Goal: Transaction & Acquisition: Purchase product/service

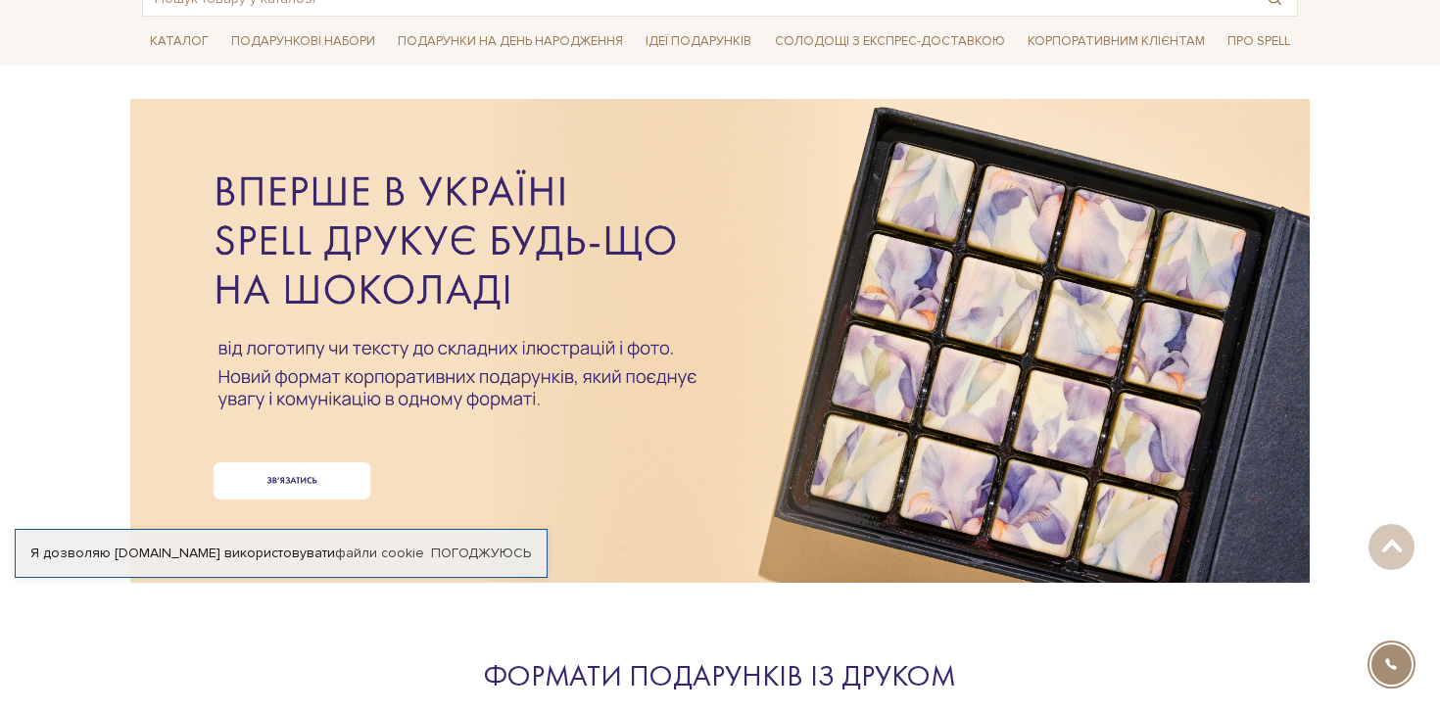
scroll to position [50, 0]
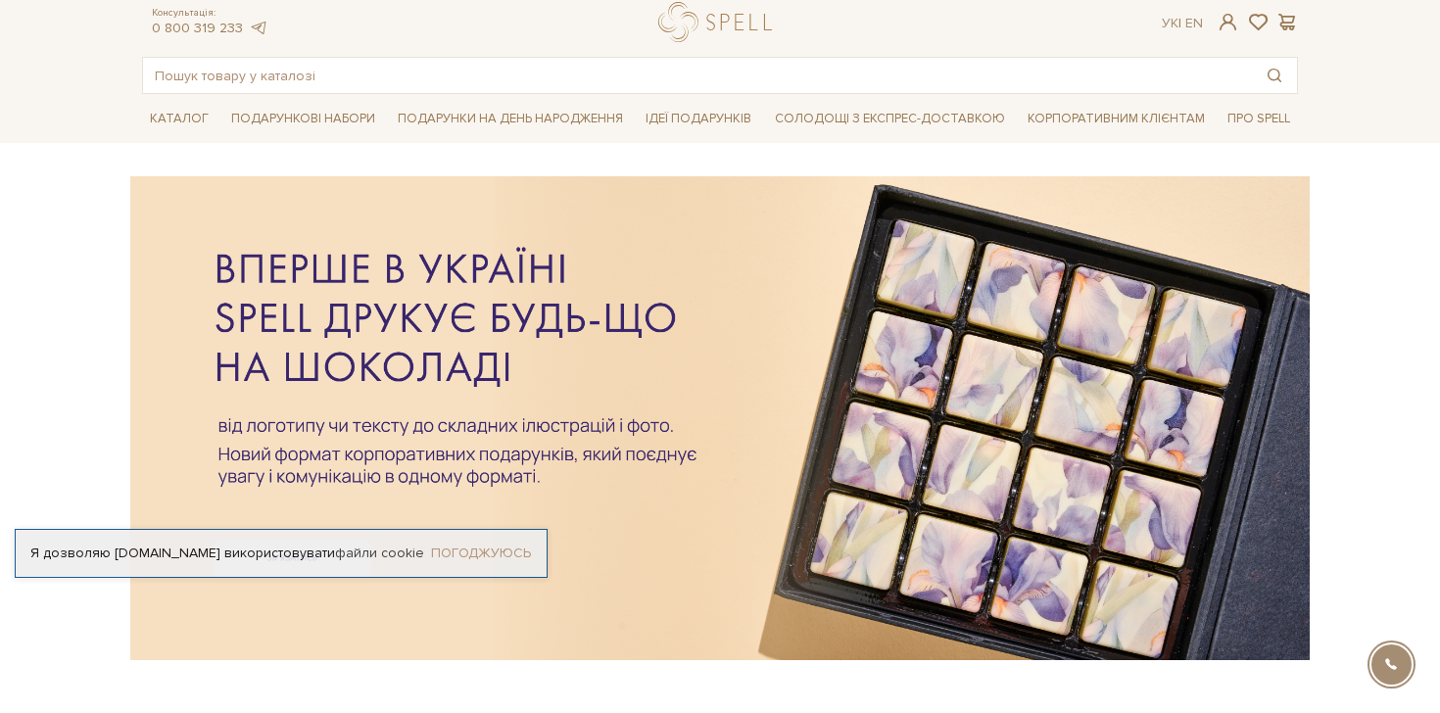
click at [497, 550] on link "Погоджуюсь" at bounding box center [481, 553] width 100 height 18
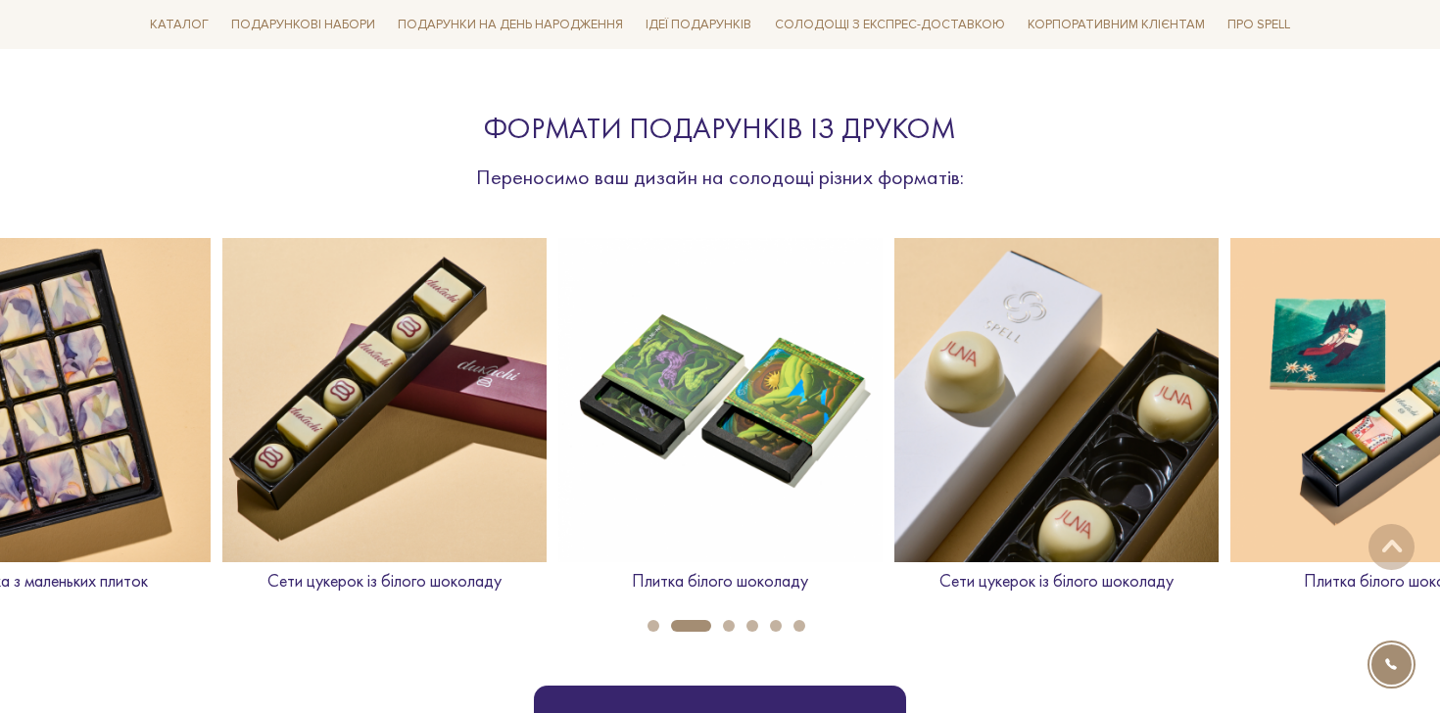
scroll to position [683, 0]
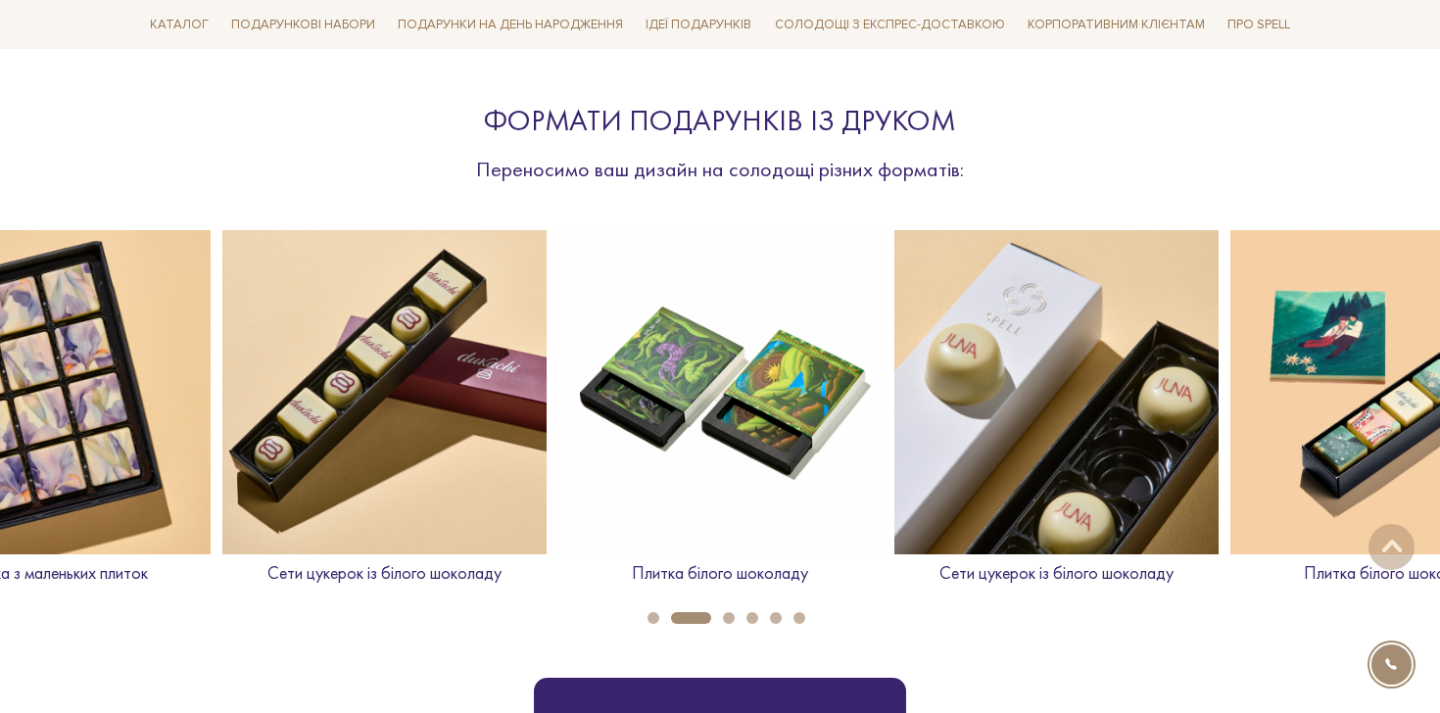
click at [725, 612] on button "3" at bounding box center [729, 618] width 12 height 12
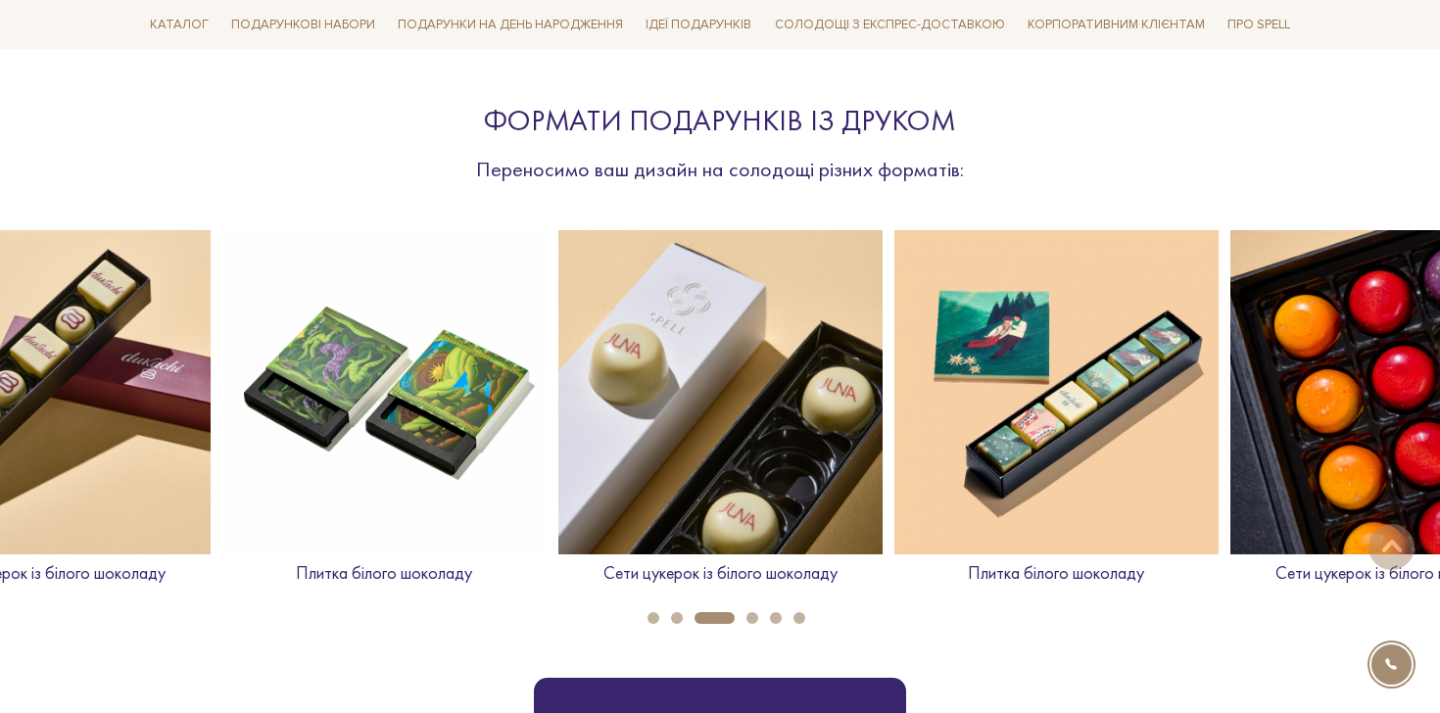
click at [753, 616] on button "4" at bounding box center [752, 618] width 12 height 12
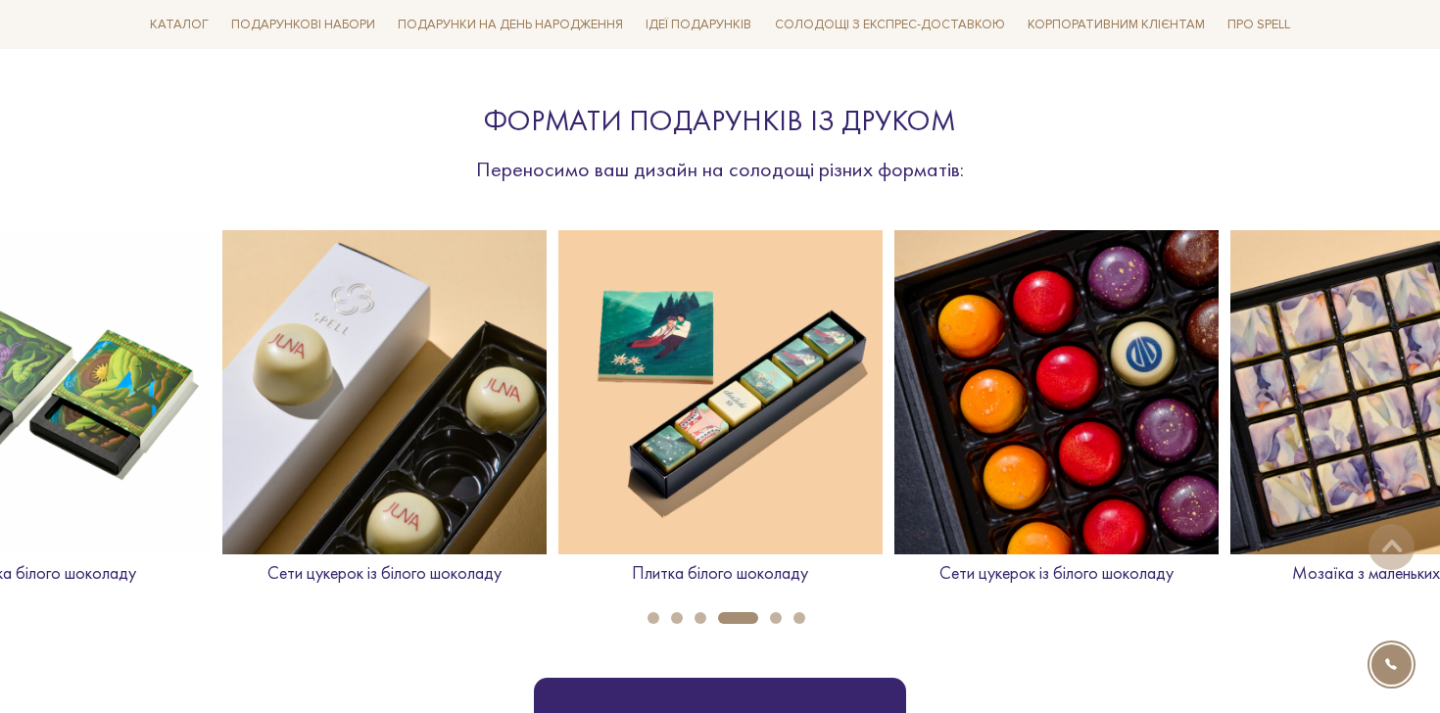
click at [774, 616] on button "5" at bounding box center [776, 618] width 12 height 12
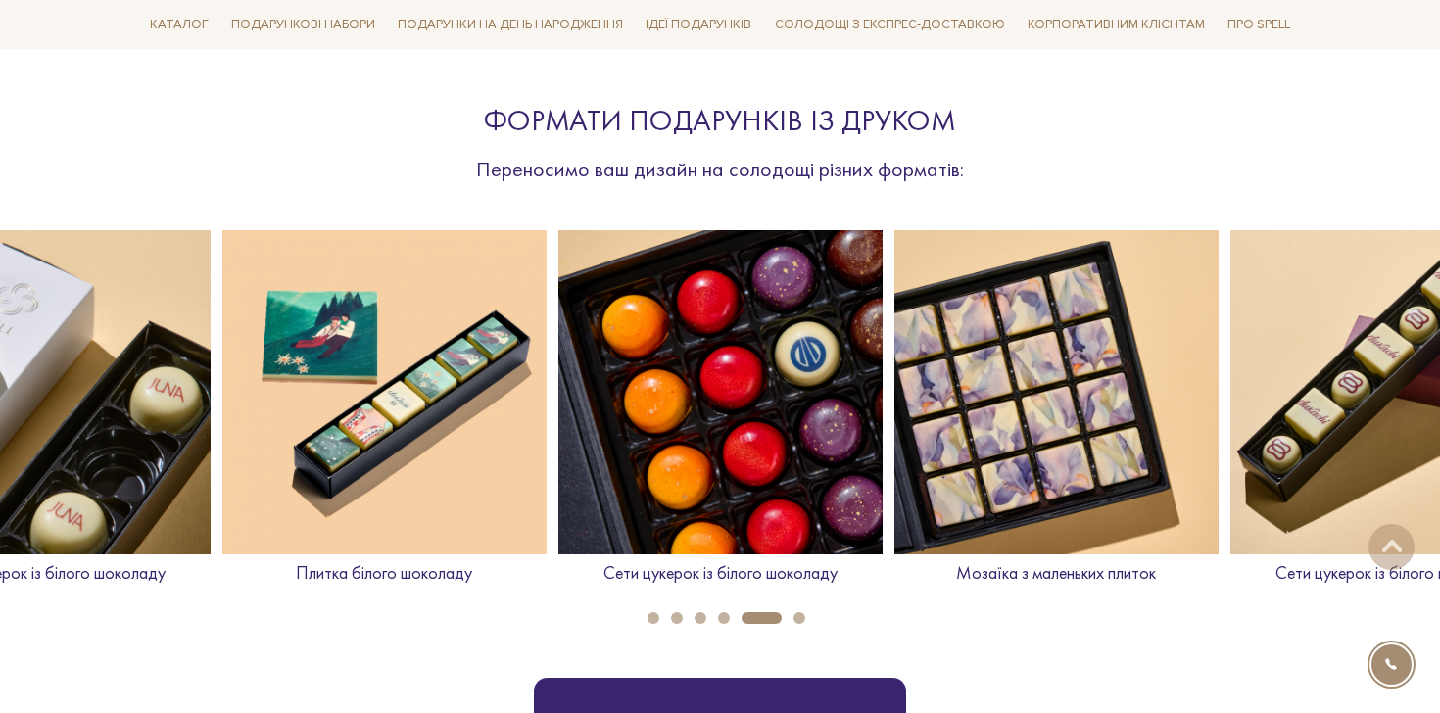
click at [799, 617] on button "6" at bounding box center [799, 618] width 12 height 12
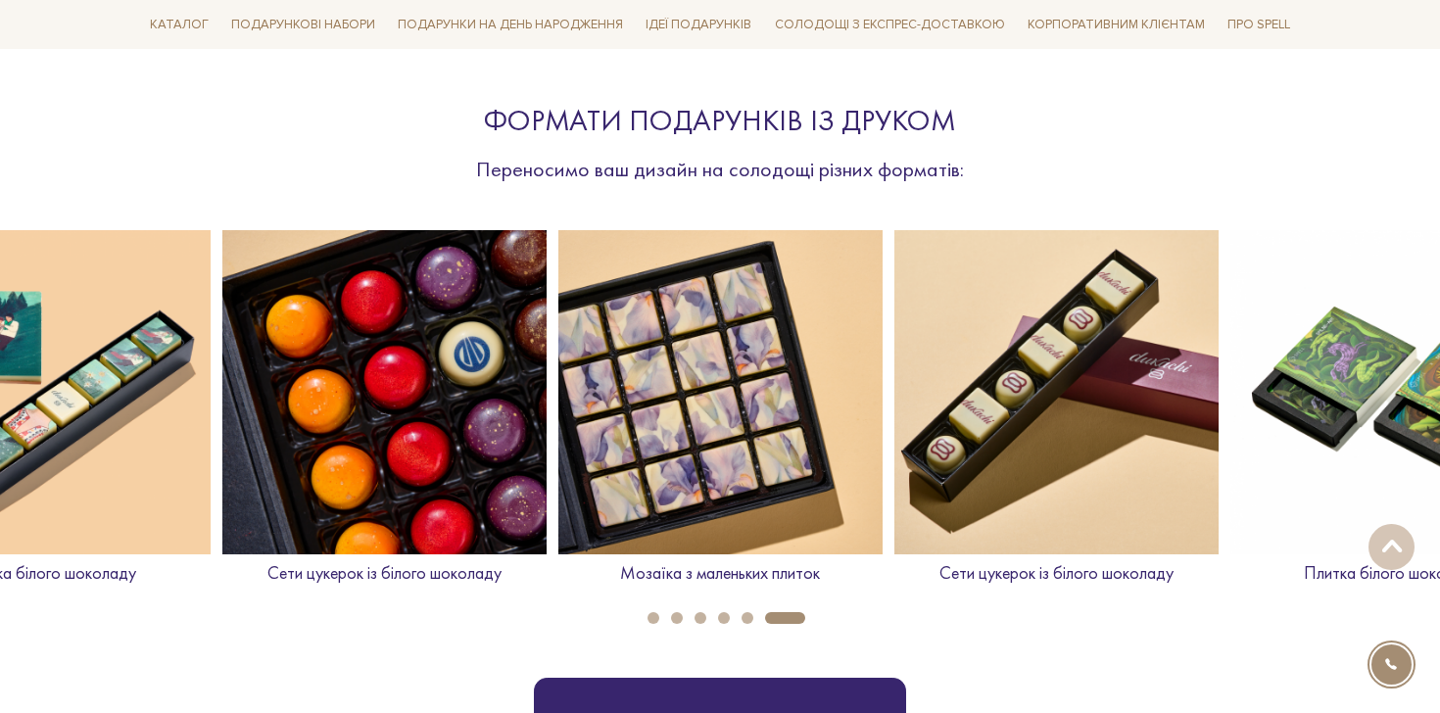
click at [651, 621] on button "1" at bounding box center [653, 618] width 12 height 12
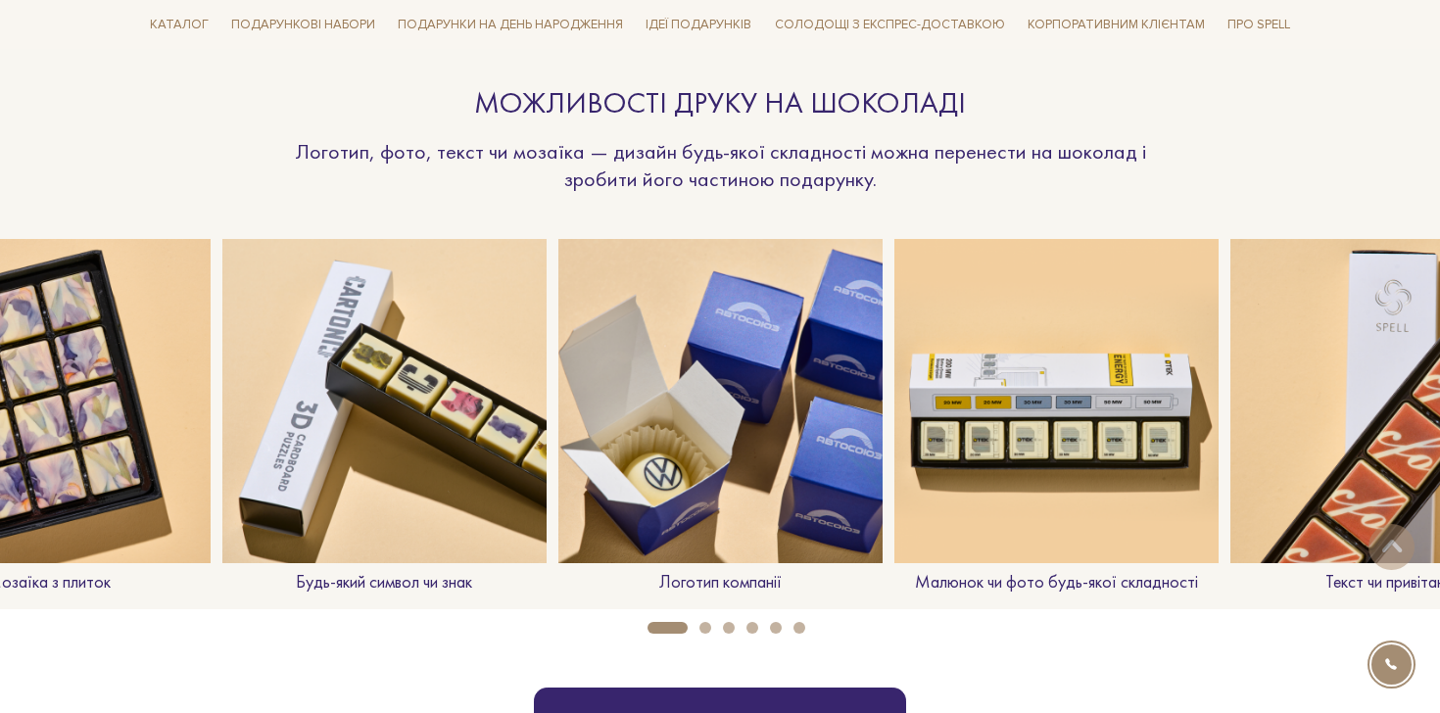
scroll to position [1494, 0]
click at [709, 627] on button "2" at bounding box center [705, 627] width 12 height 12
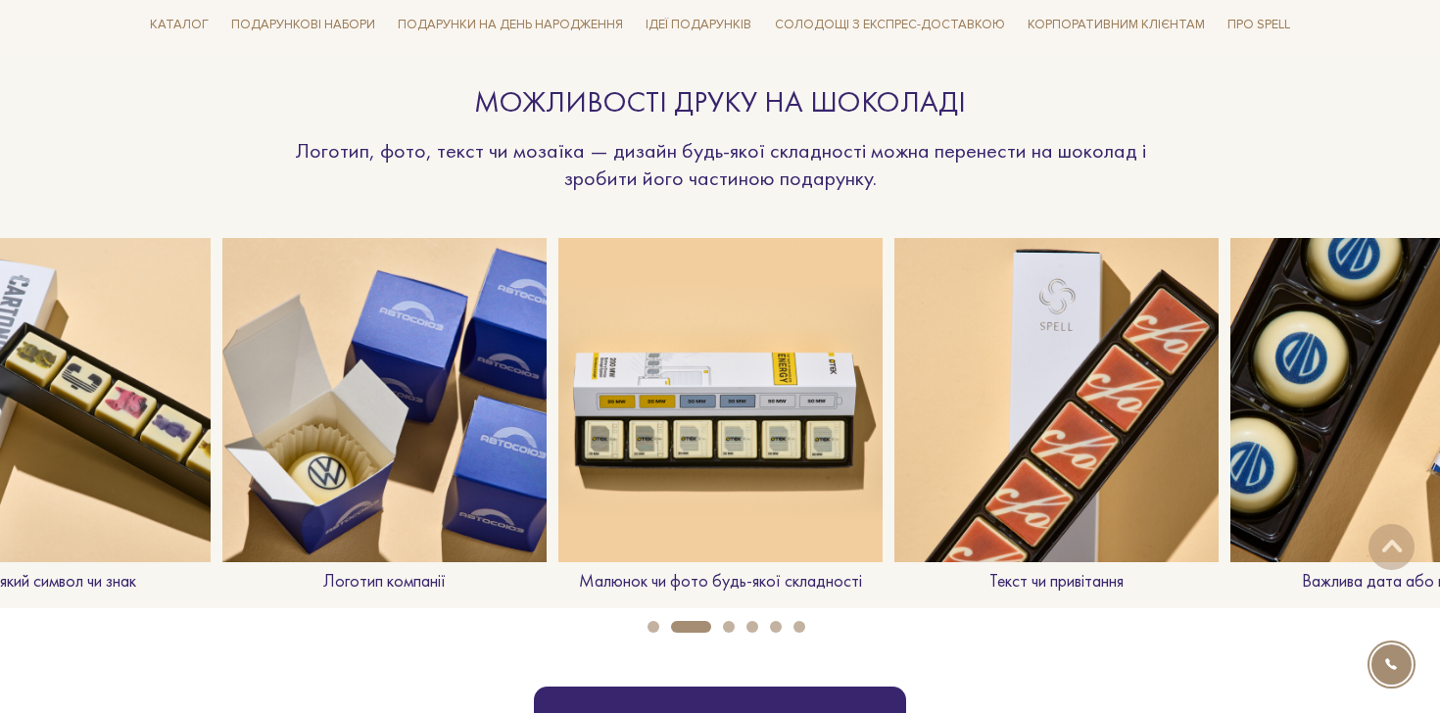
click at [732, 624] on button "3" at bounding box center [729, 627] width 12 height 12
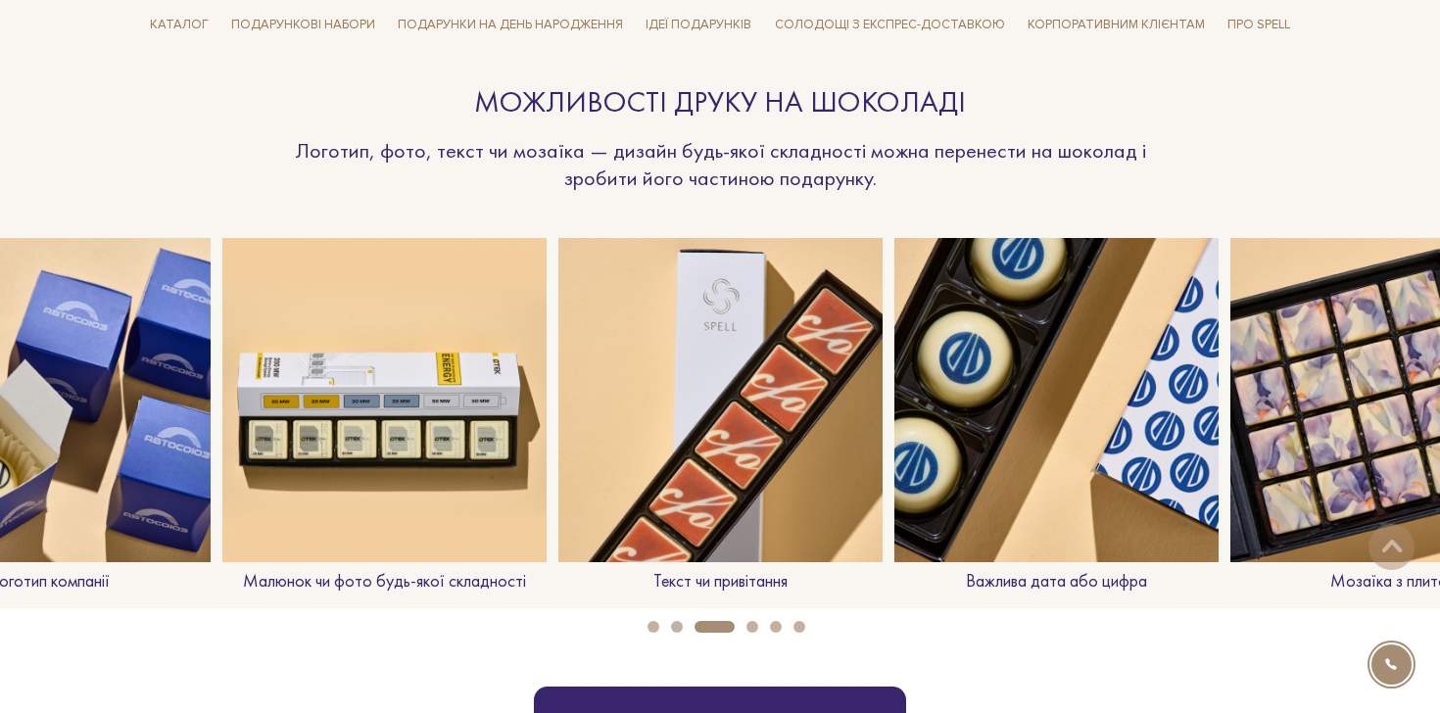
click at [756, 627] on button "4" at bounding box center [752, 627] width 12 height 12
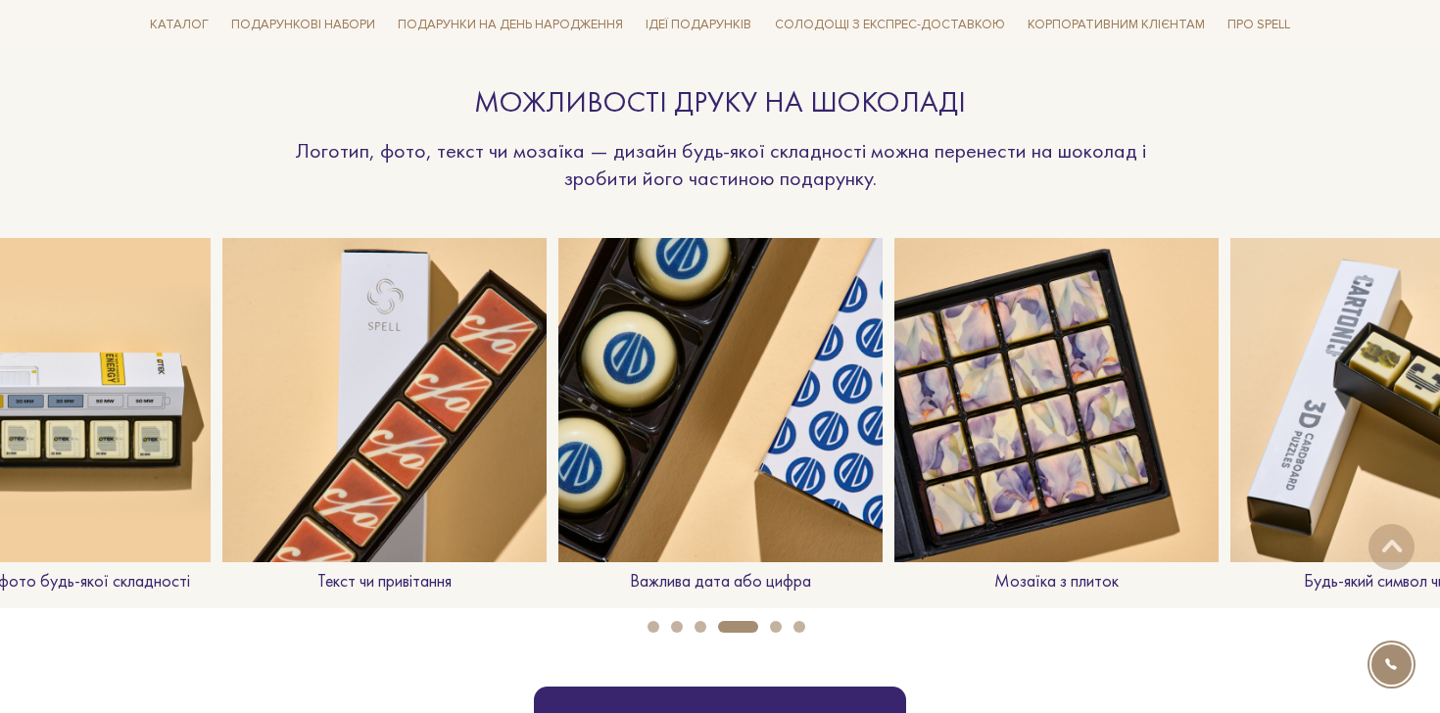
click at [772, 630] on button "5" at bounding box center [776, 627] width 12 height 12
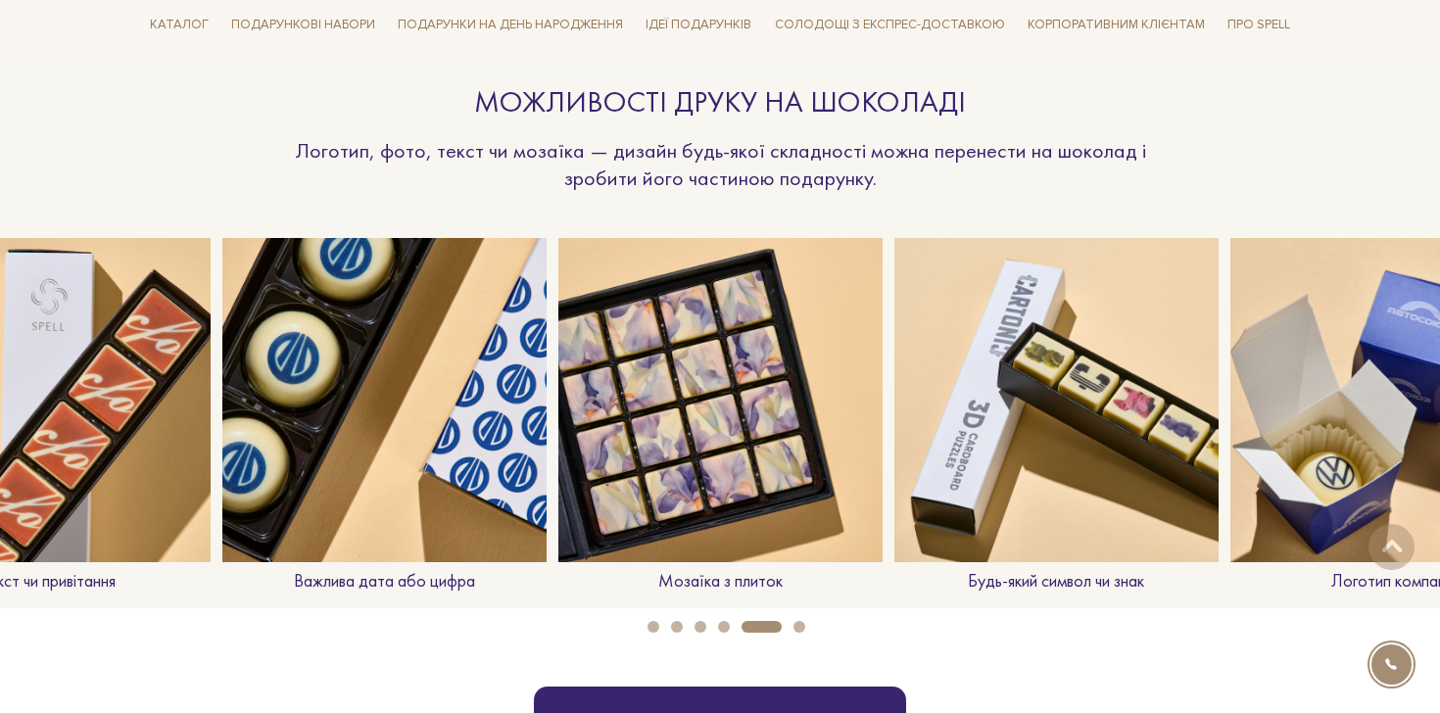
click at [798, 622] on button "6" at bounding box center [799, 627] width 12 height 12
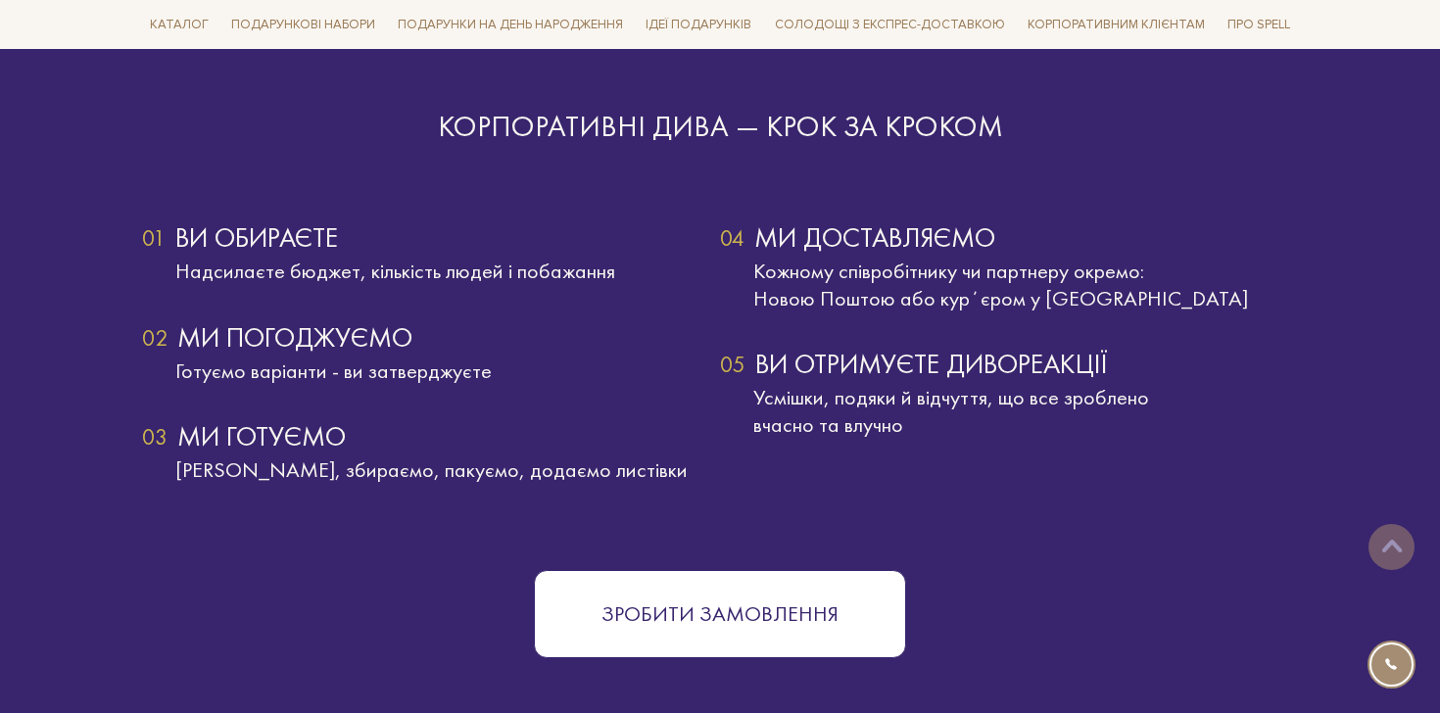
scroll to position [3666, 0]
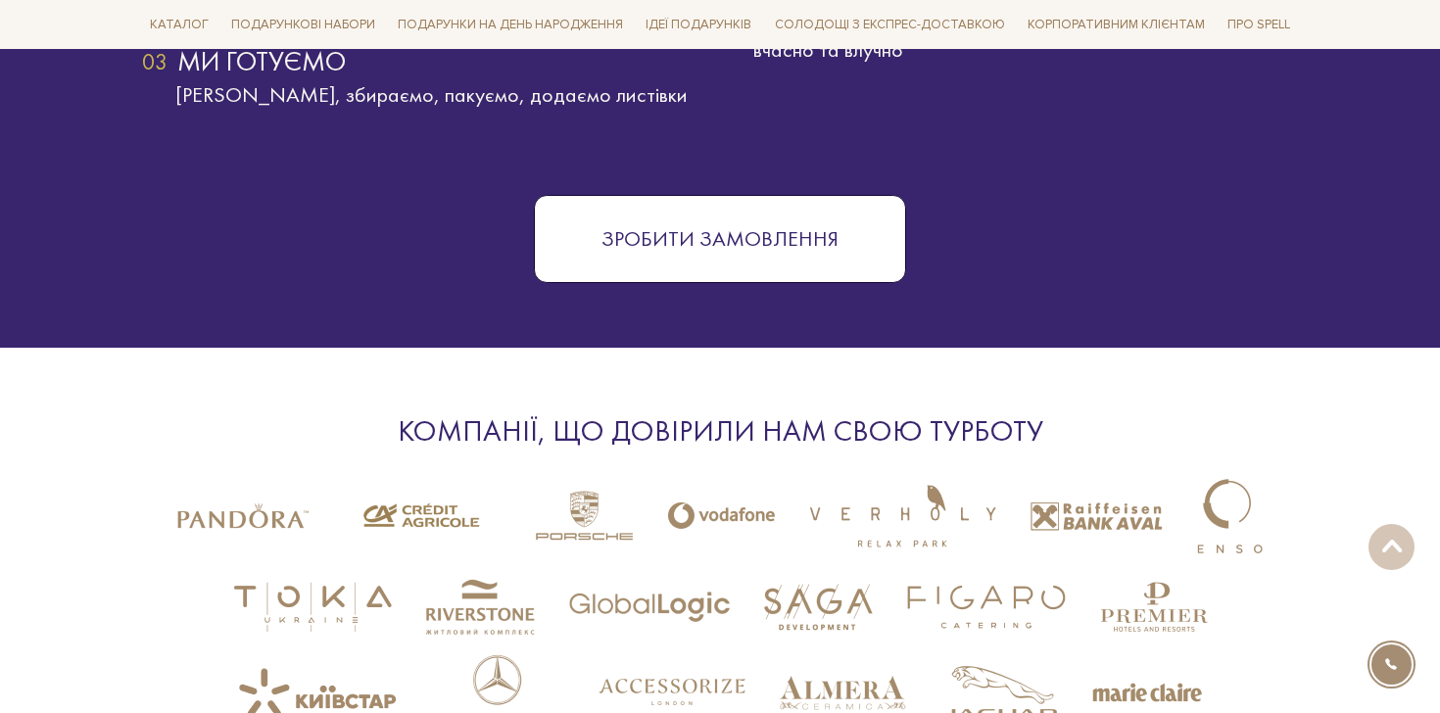
click at [704, 221] on button "Зробити замовлення" at bounding box center [720, 239] width 372 height 88
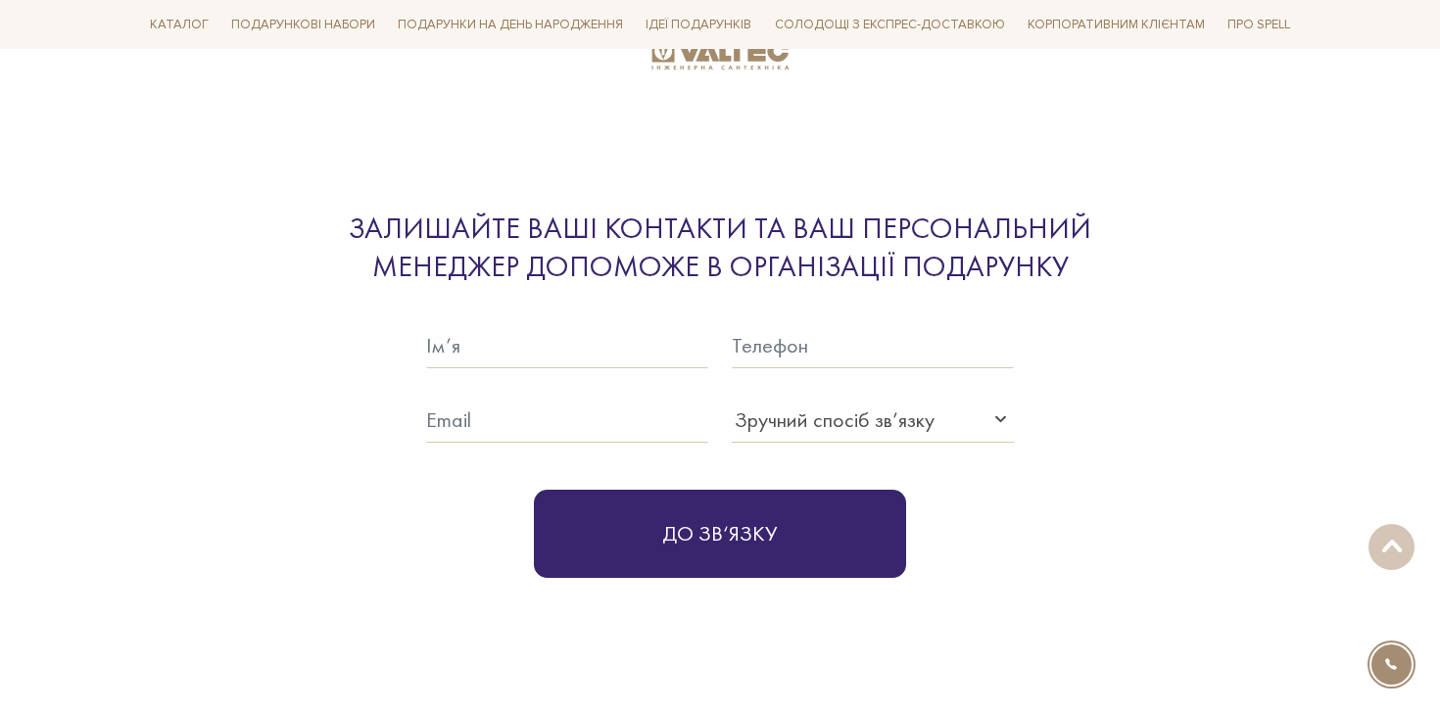
scroll to position [4782, 0]
